Goal: Transaction & Acquisition: Purchase product/service

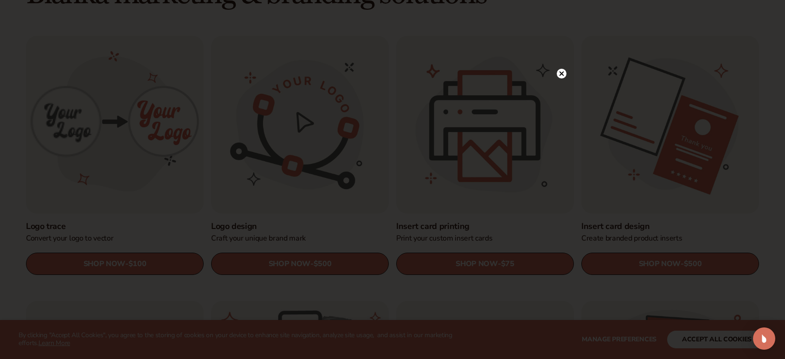
scroll to position [286, 0]
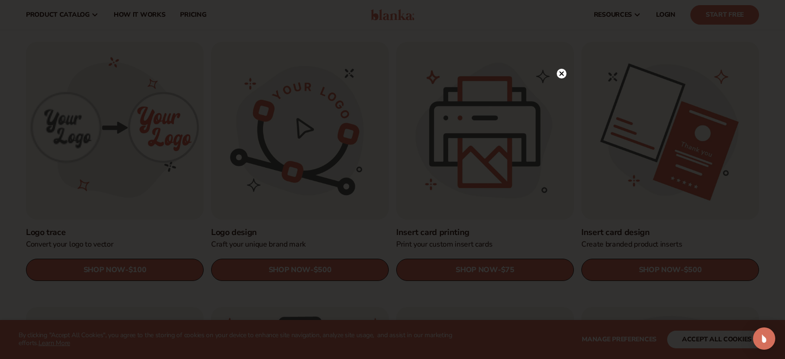
click at [564, 77] on circle at bounding box center [562, 74] width 10 height 10
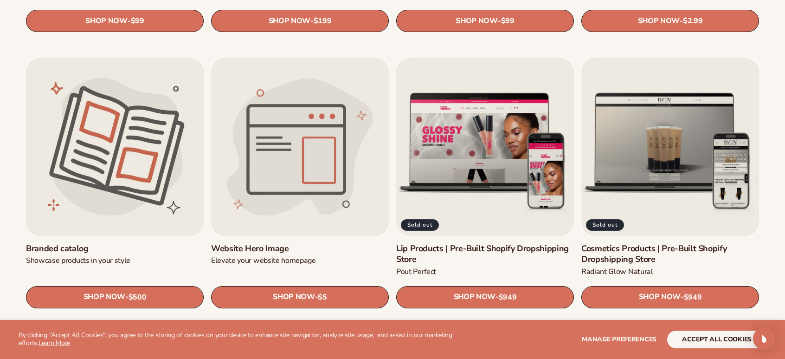
scroll to position [1087, 0]
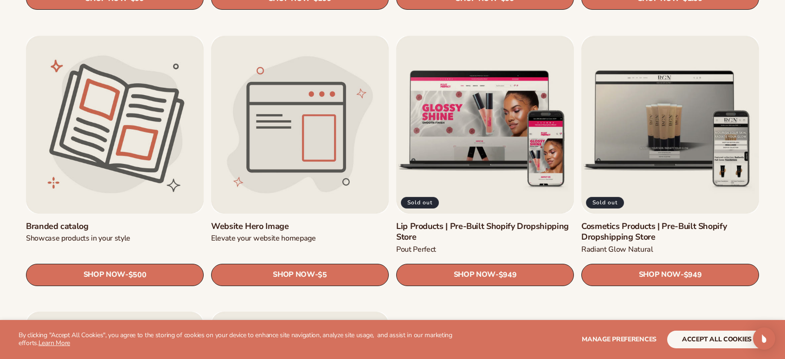
drag, startPoint x: 782, startPoint y: 178, endPoint x: 790, endPoint y: 180, distance: 8.0
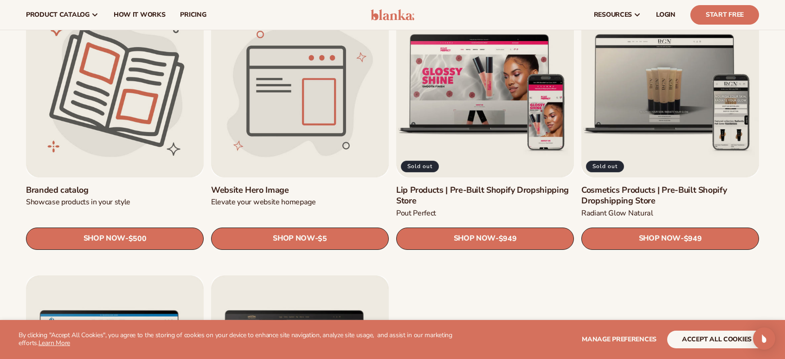
scroll to position [1118, 0]
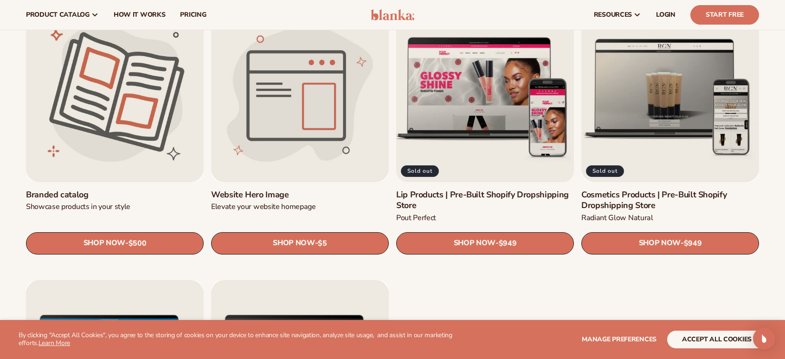
click at [531, 189] on link "Lip Products | Pre-Built Shopify Dropshipping Store" at bounding box center [485, 200] width 178 height 22
